Goal: Information Seeking & Learning: Learn about a topic

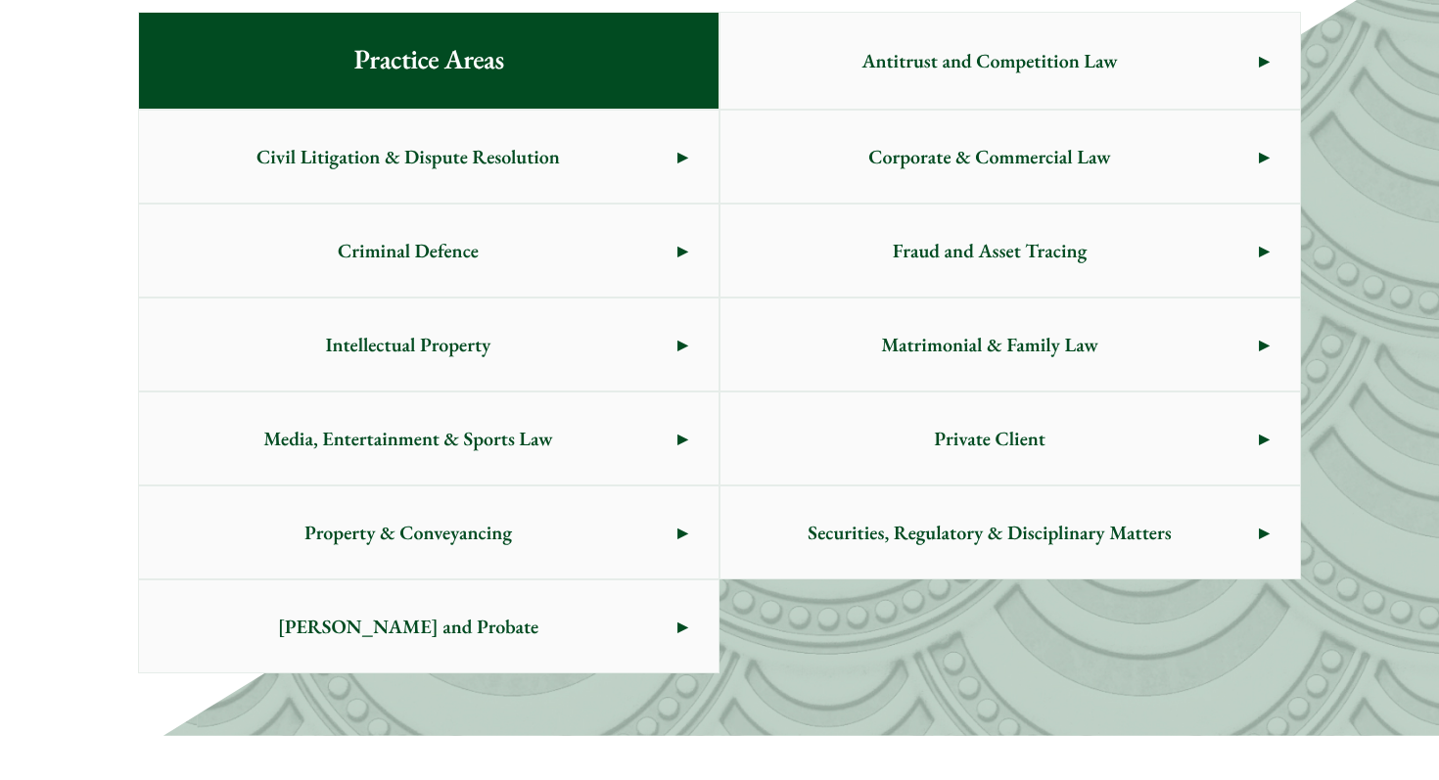
scroll to position [1061, 0]
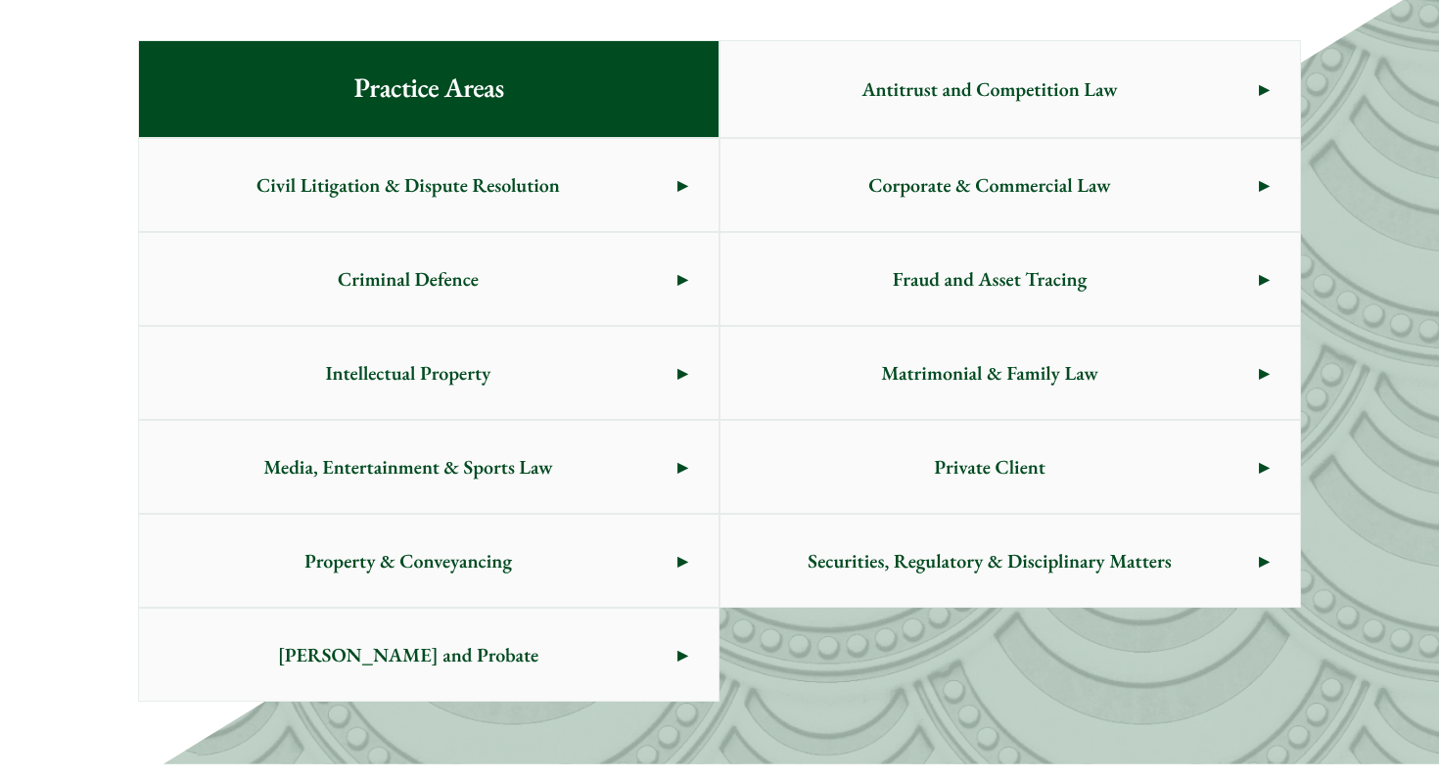
click at [452, 295] on span "Criminal Defence" at bounding box center [408, 279] width 538 height 92
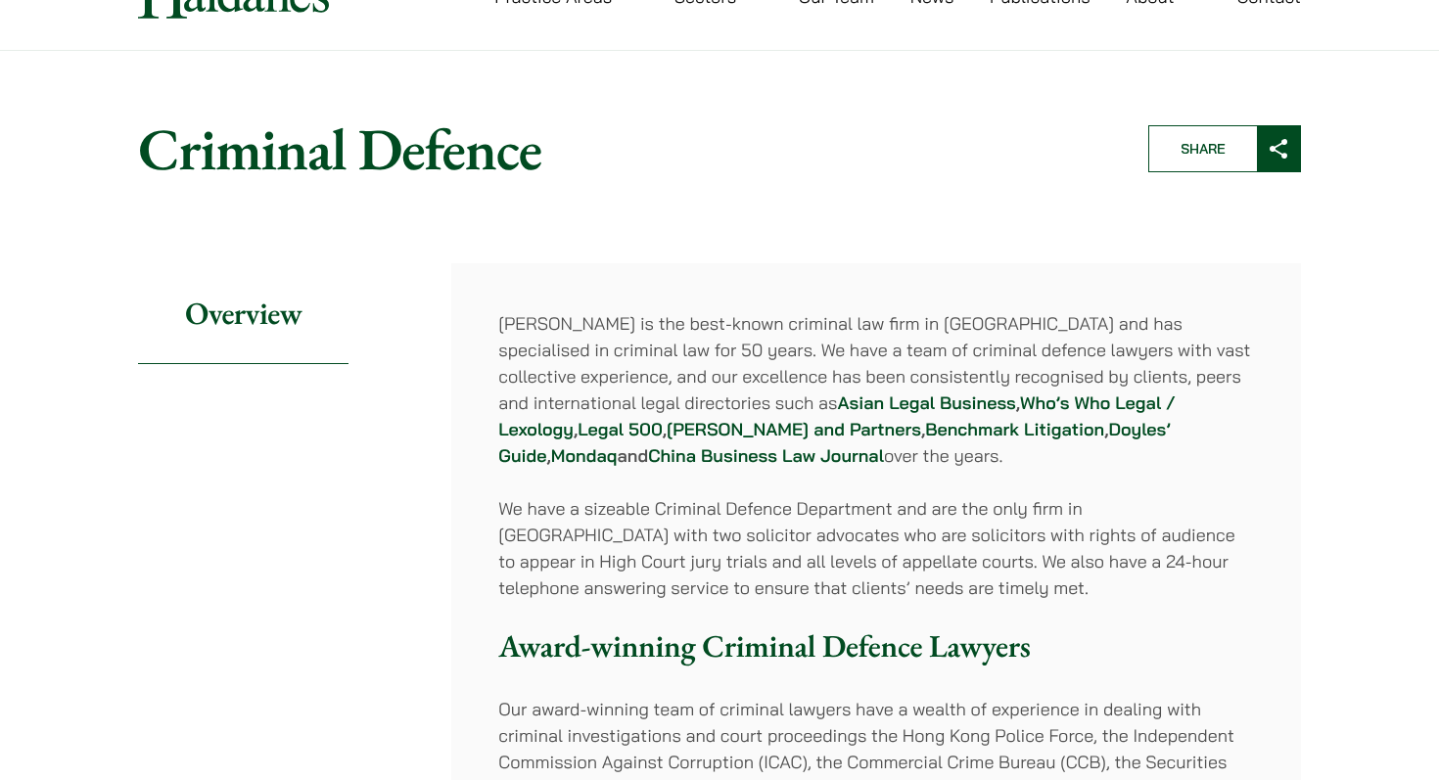
scroll to position [123, 0]
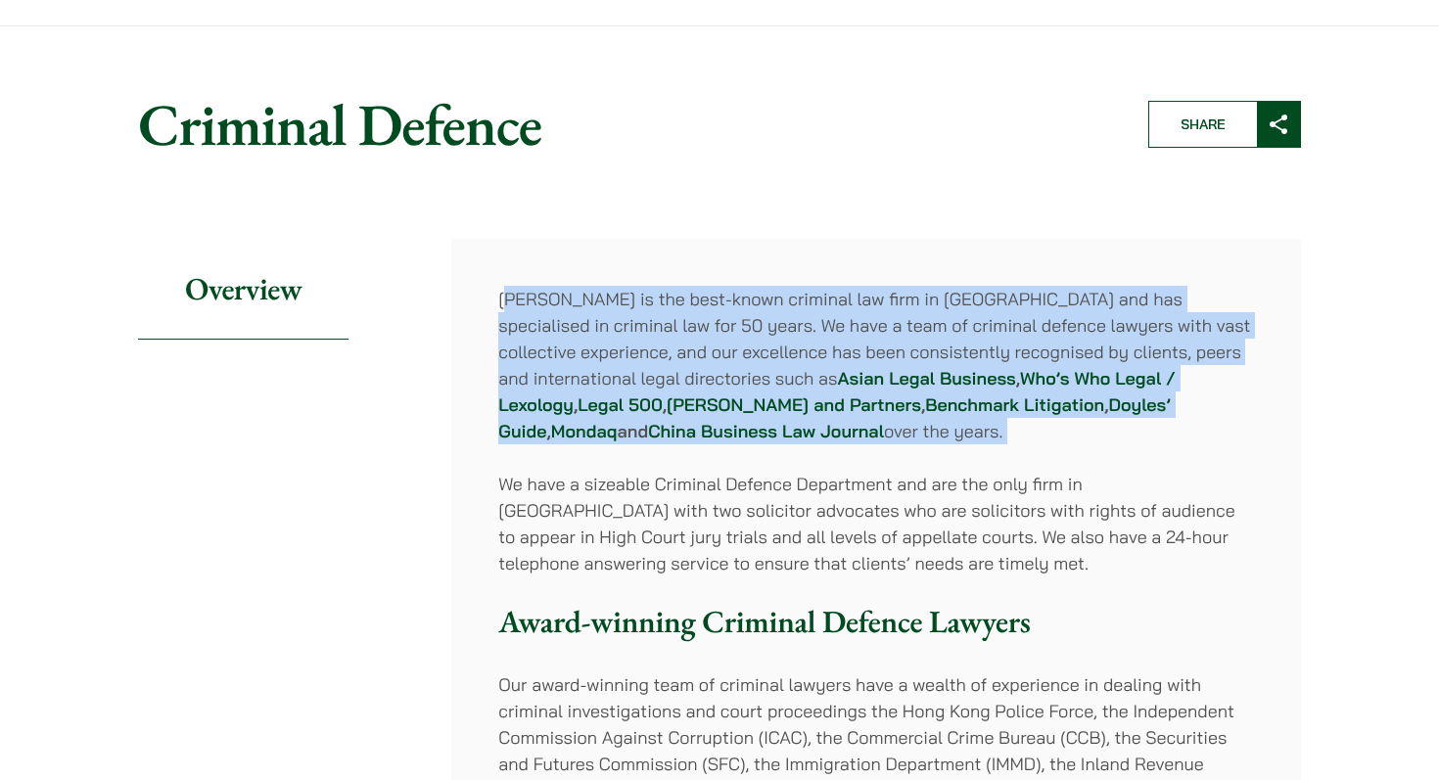
drag, startPoint x: 510, startPoint y: 298, endPoint x: 807, endPoint y: 449, distance: 334.0
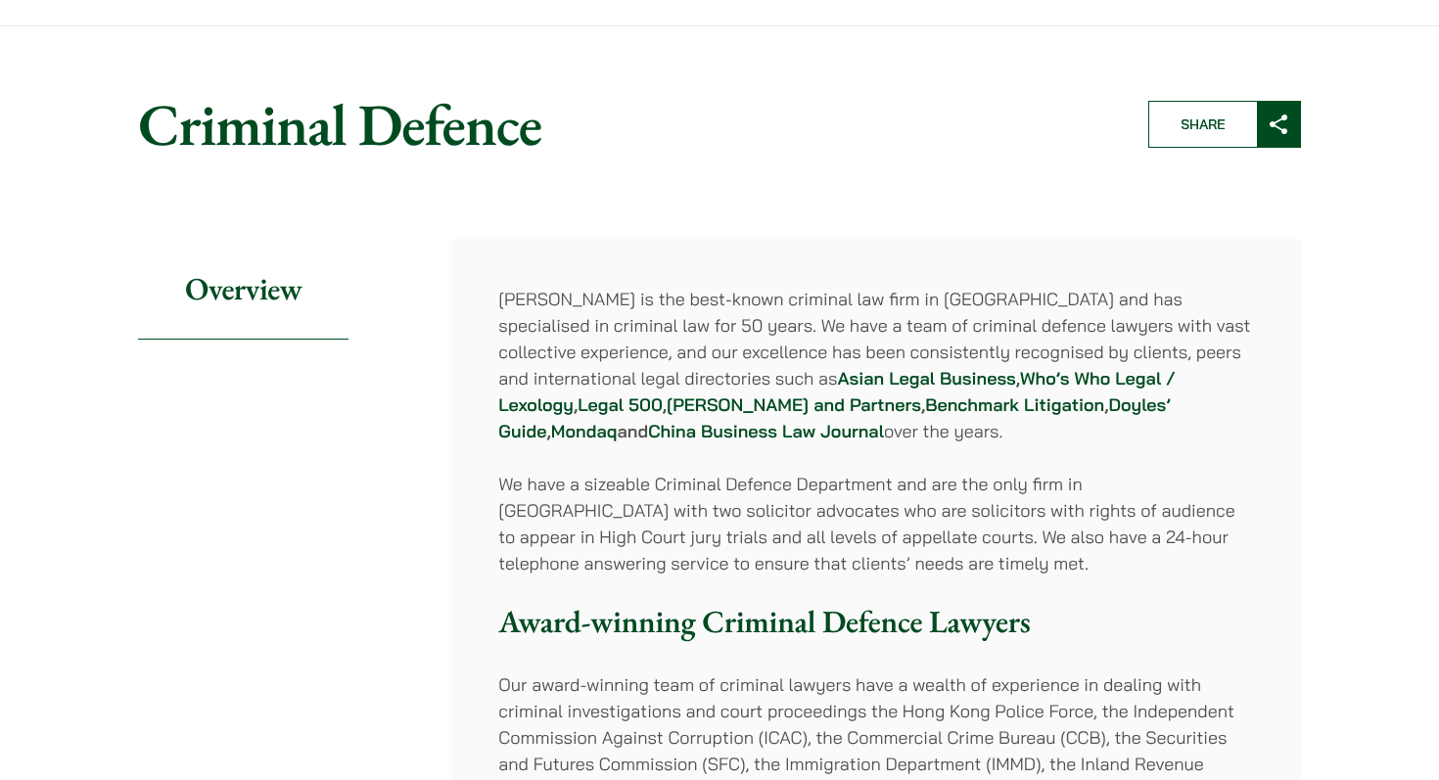
click at [805, 440] on p "Haldanes is the best-known criminal law firm in Hong Kong and has specialised i…" at bounding box center [876, 365] width 756 height 159
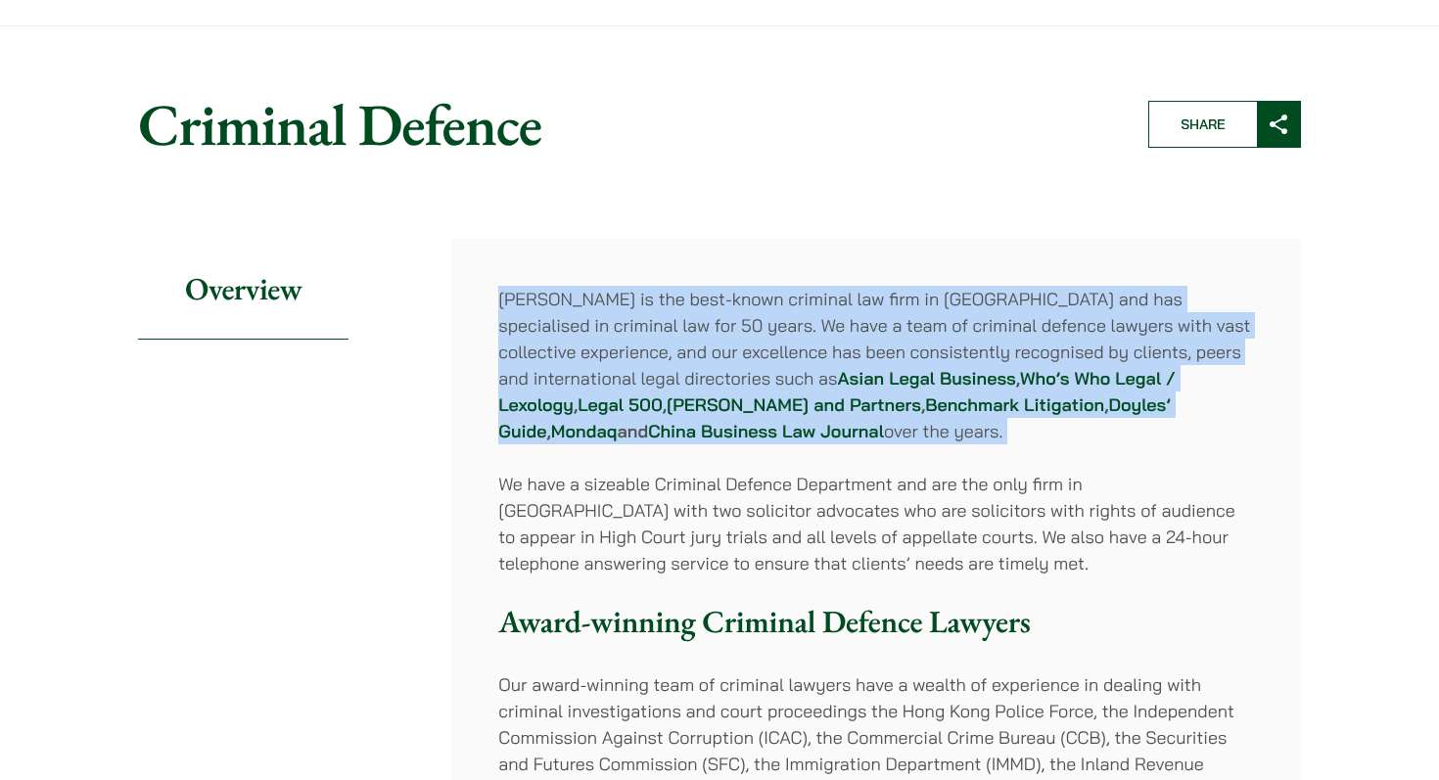
drag, startPoint x: 805, startPoint y: 440, endPoint x: 486, endPoint y: 281, distance: 356.7
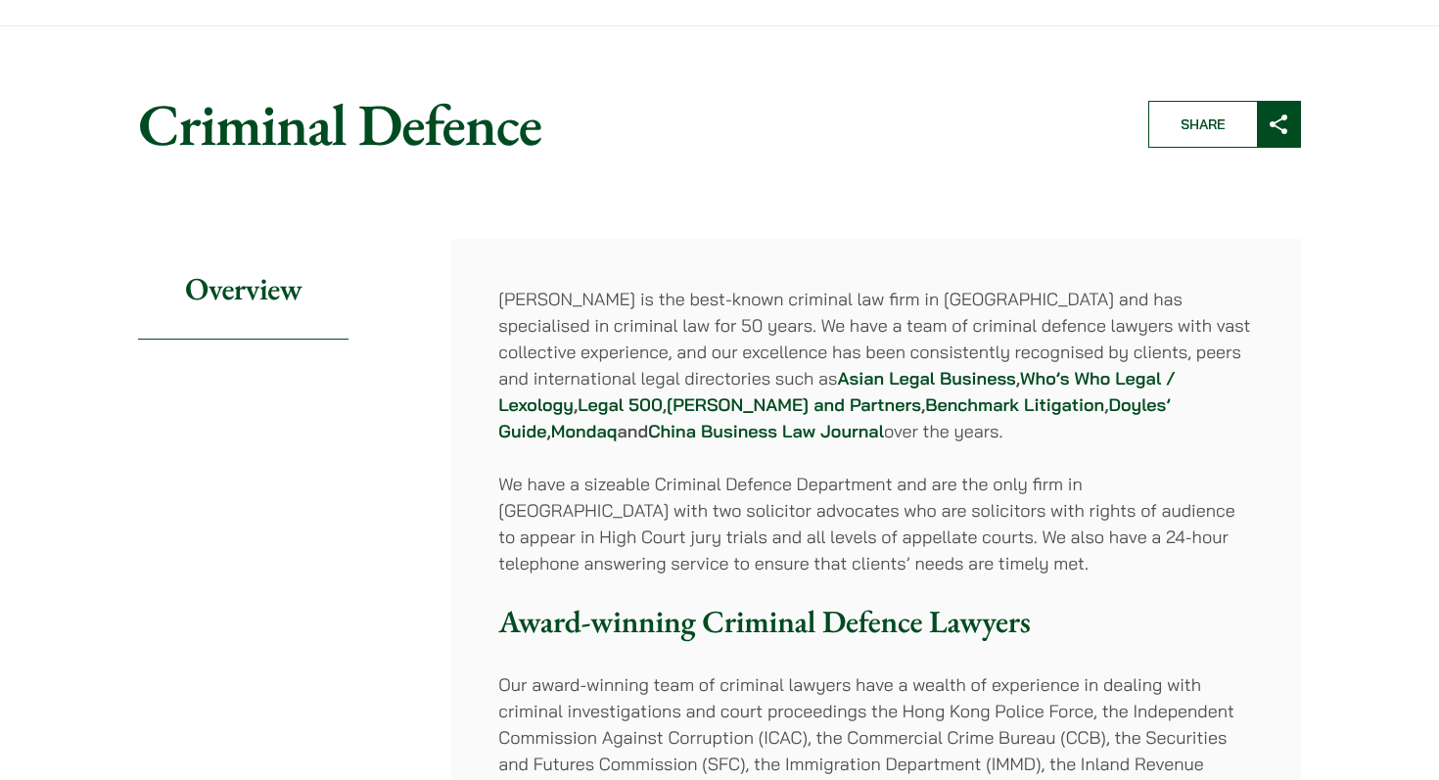
click at [556, 290] on p "Haldanes is the best-known criminal law firm in Hong Kong and has specialised i…" at bounding box center [876, 365] width 756 height 159
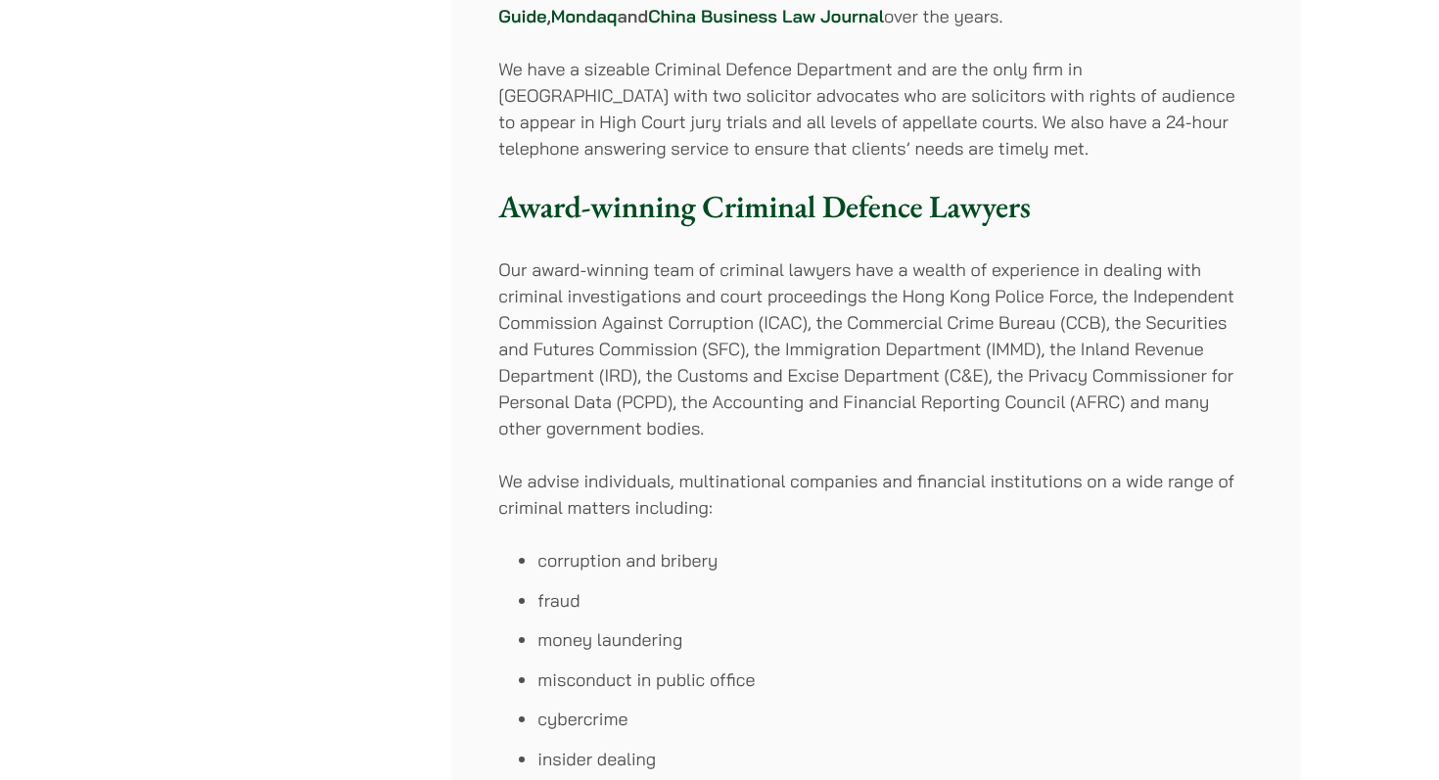
scroll to position [549, 0]
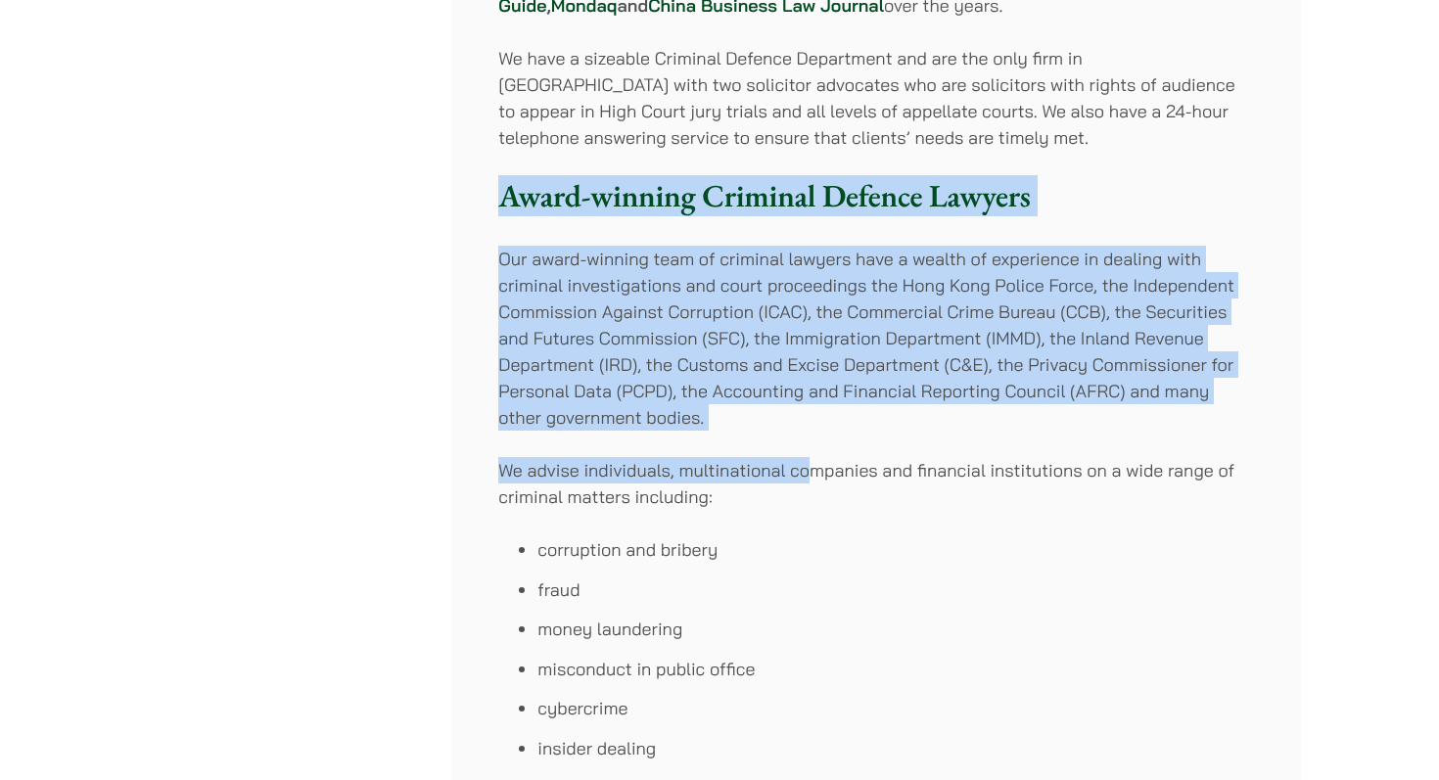
drag, startPoint x: 494, startPoint y: 207, endPoint x: 728, endPoint y: 456, distance: 342.0
click at [821, 469] on div "Haldanes is the best-known criminal law firm in Hong Kong and has specialised i…" at bounding box center [875, 708] width 849 height 1791
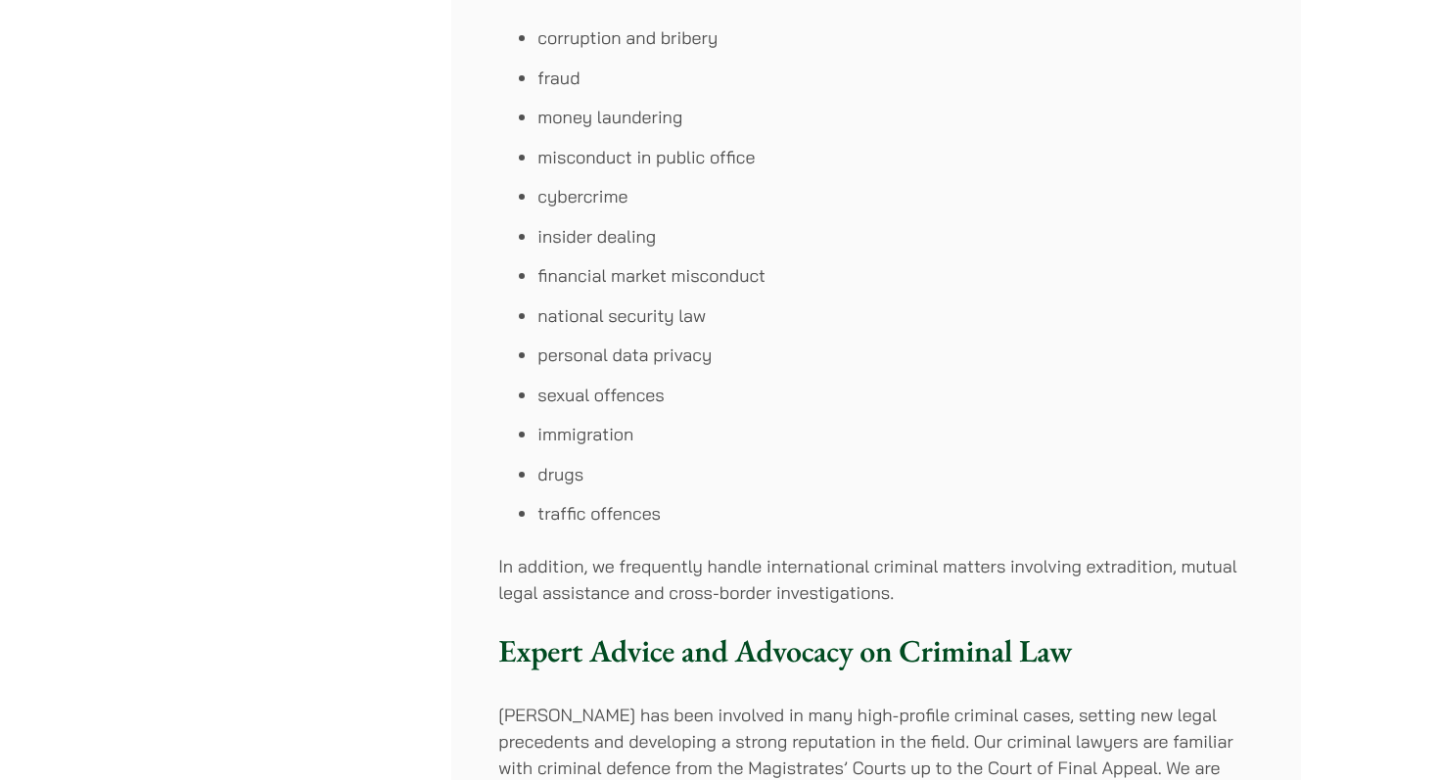
scroll to position [1271, 0]
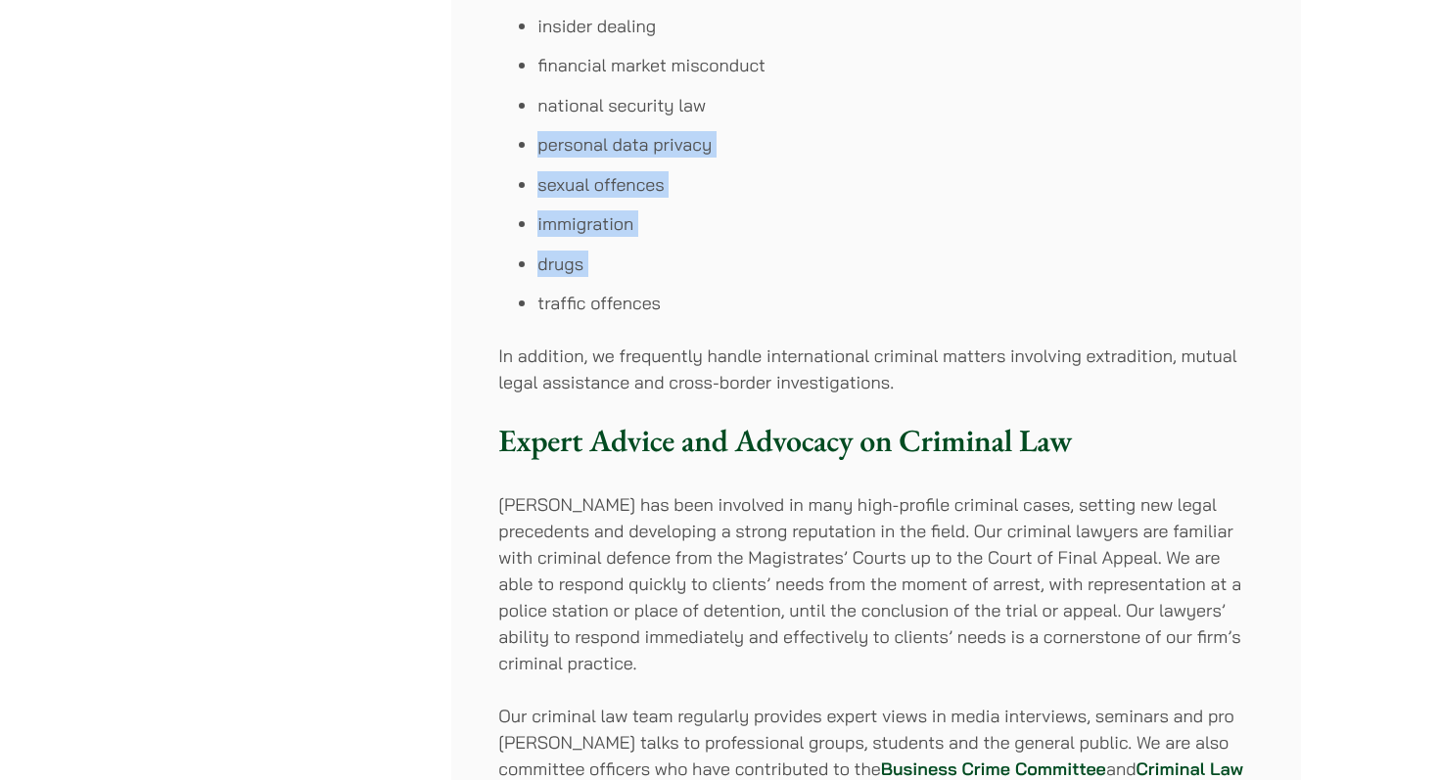
drag, startPoint x: 703, startPoint y: 285, endPoint x: 598, endPoint y: 93, distance: 218.5
click at [600, 93] on ul "corruption and bribery fraud money laundering misconduct in public office cyber…" at bounding box center [876, 65] width 756 height 502
click at [598, 93] on li "national security law" at bounding box center [895, 105] width 716 height 26
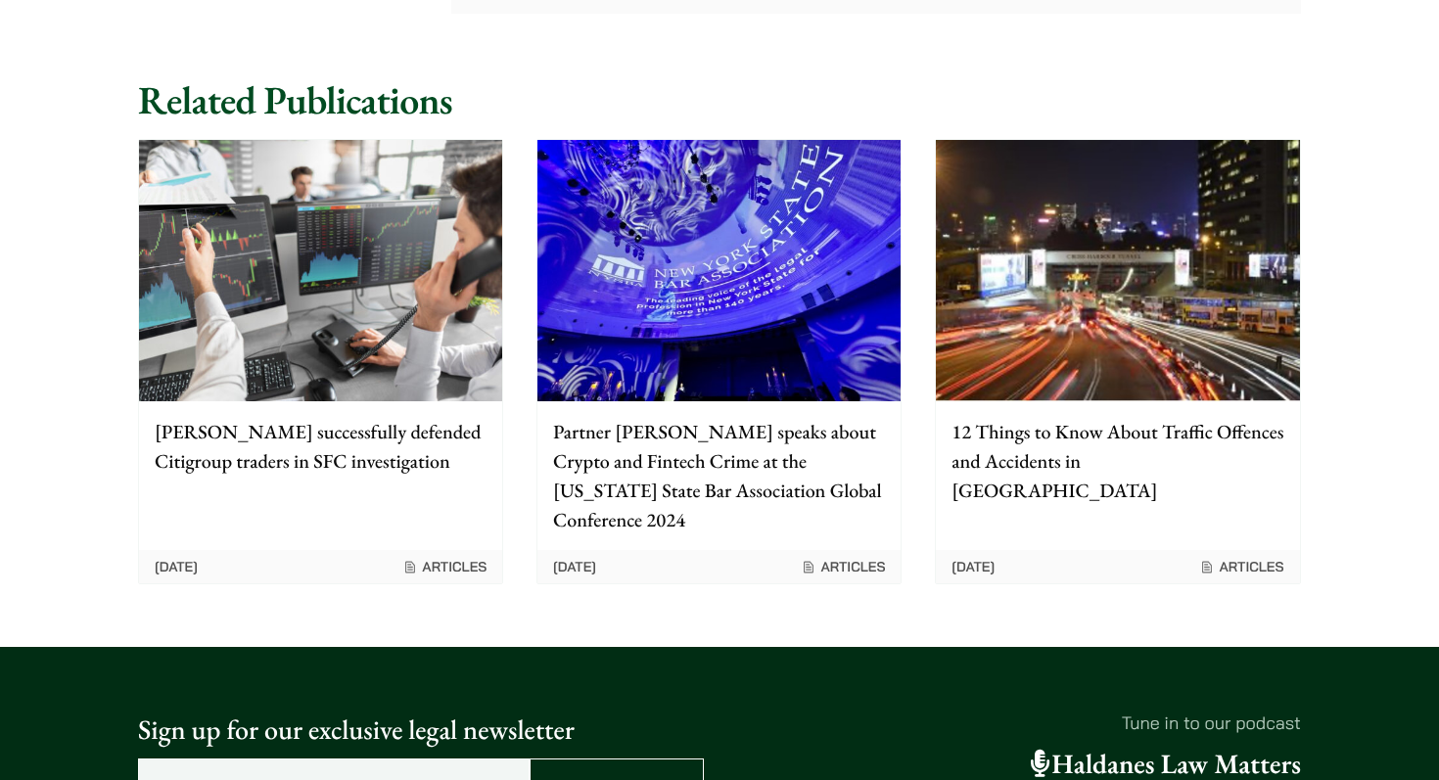
scroll to position [3921, 0]
